Goal: Information Seeking & Learning: Find specific fact

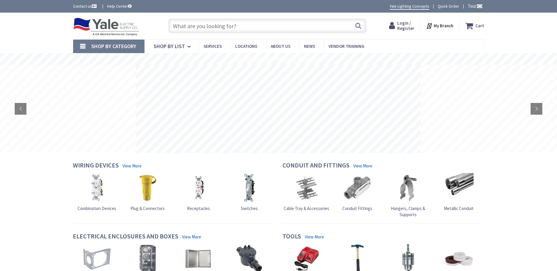
click at [407, 27] on span "Login / Register" at bounding box center [405, 25] width 17 height 11
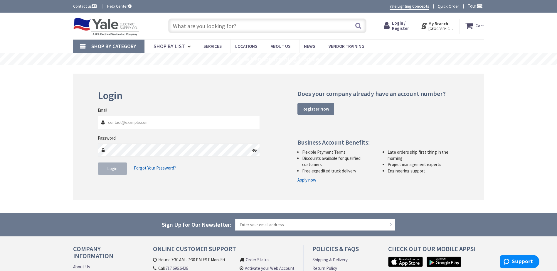
type input "Tim@Groffs.com"
click at [113, 170] on span "Login" at bounding box center [112, 169] width 10 height 6
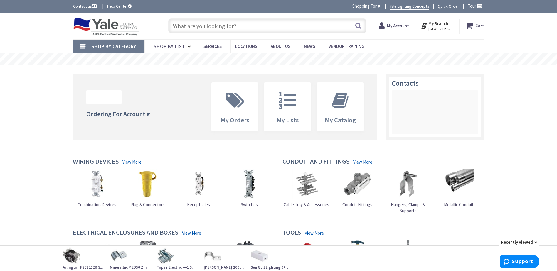
click at [180, 25] on input "text" at bounding box center [267, 25] width 198 height 15
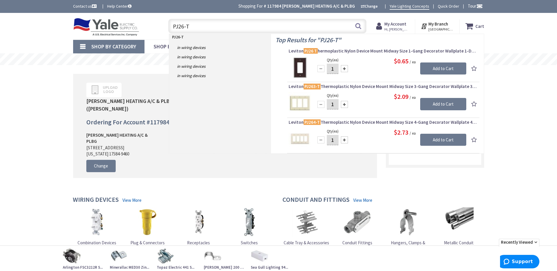
type input "PJ26-T"
click at [303, 62] on img at bounding box center [299, 68] width 22 height 22
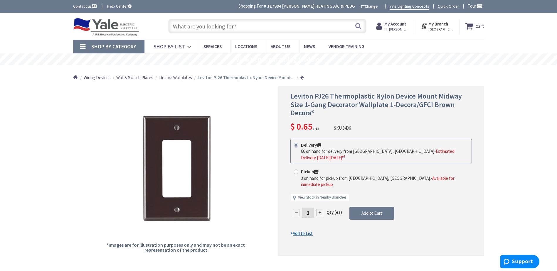
click at [196, 26] on input "text" at bounding box center [267, 26] width 198 height 15
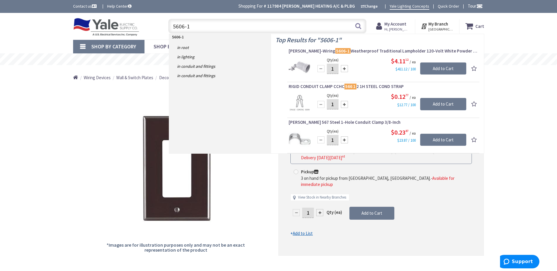
type input "5606-1"
click at [307, 67] on img at bounding box center [299, 68] width 22 height 22
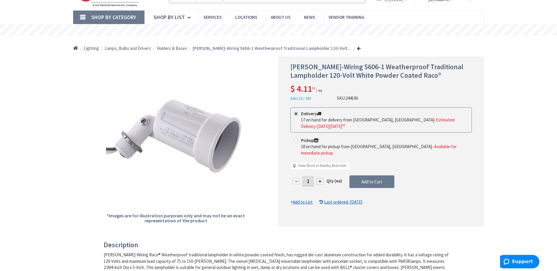
scroll to position [30, 0]
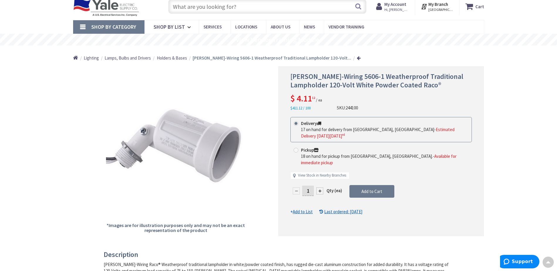
scroll to position [0, 0]
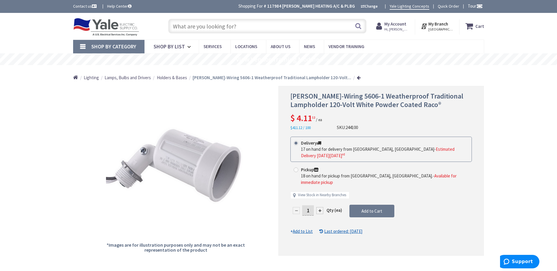
click at [189, 28] on input "text" at bounding box center [267, 26] width 198 height 15
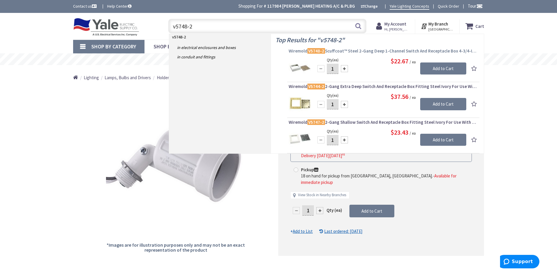
type input "v5748-2"
click at [314, 51] on mark "V5748-2" at bounding box center [316, 50] width 18 height 7
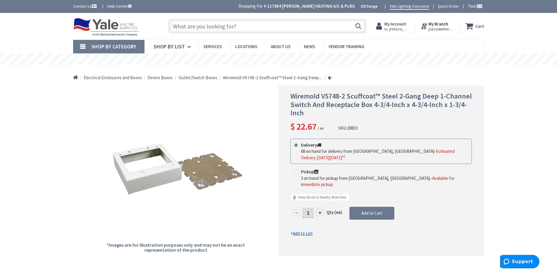
click at [177, 25] on input "text" at bounding box center [267, 26] width 198 height 15
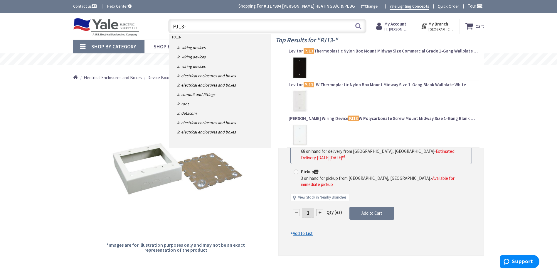
type input "PJ13-t"
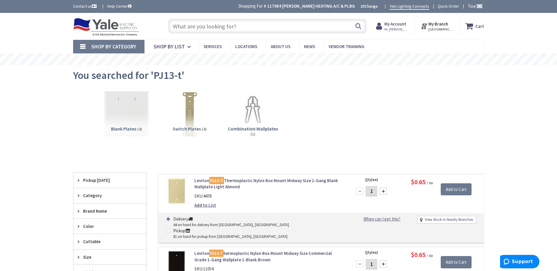
click at [187, 27] on input "text" at bounding box center [267, 26] width 198 height 15
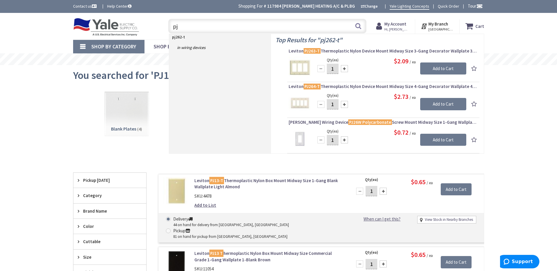
type input "p"
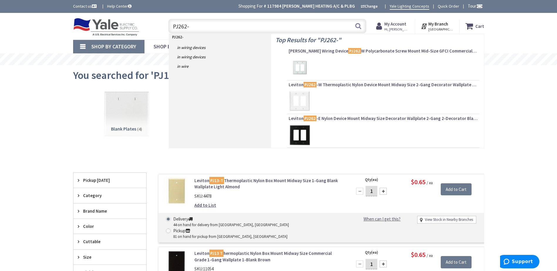
type input "PJ262-T"
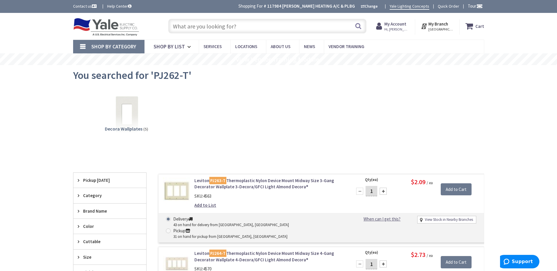
click at [393, 28] on span "Hi, Tim" at bounding box center [396, 29] width 25 height 5
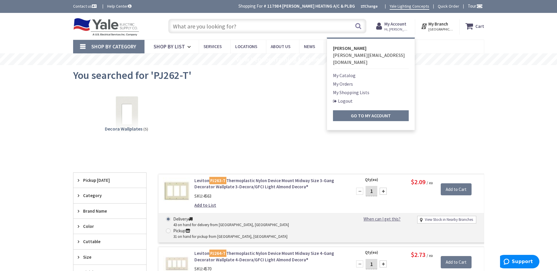
click at [345, 97] on link "Logout" at bounding box center [343, 100] width 20 height 7
